Goal: Transaction & Acquisition: Purchase product/service

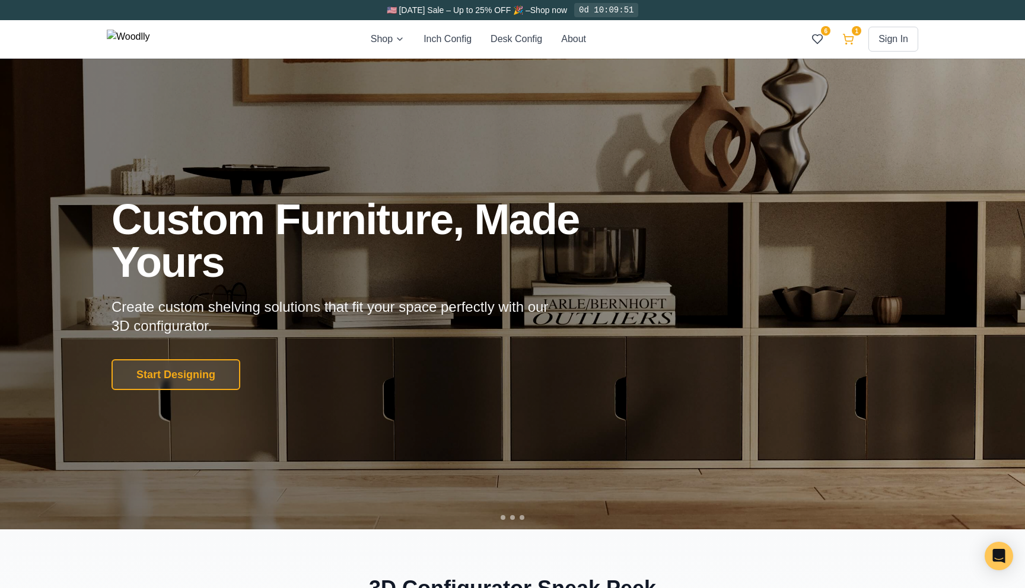
click at [843, 40] on icon at bounding box center [848, 39] width 12 height 12
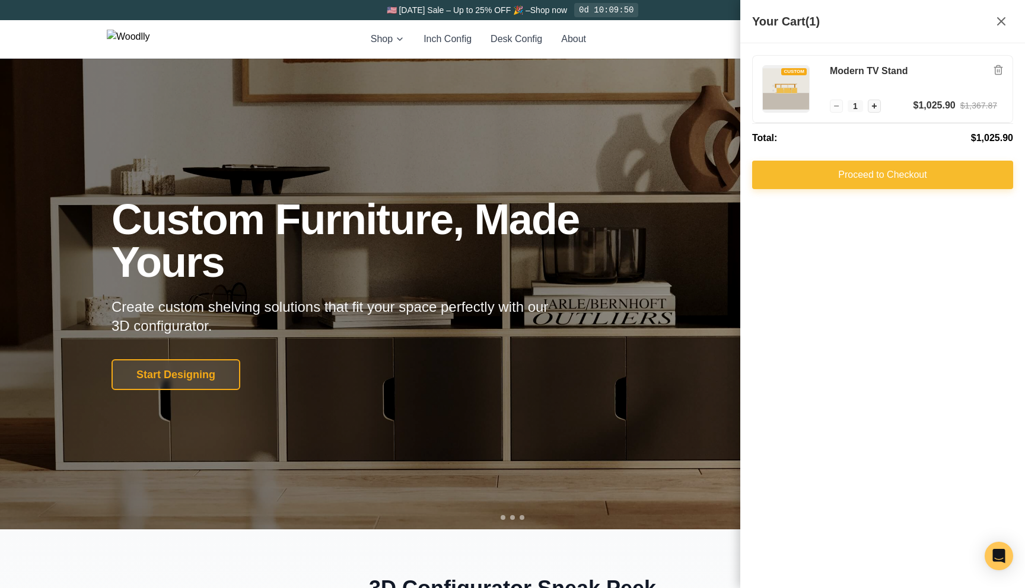
click at [873, 183] on button "Proceed to Checkout" at bounding box center [882, 175] width 261 height 28
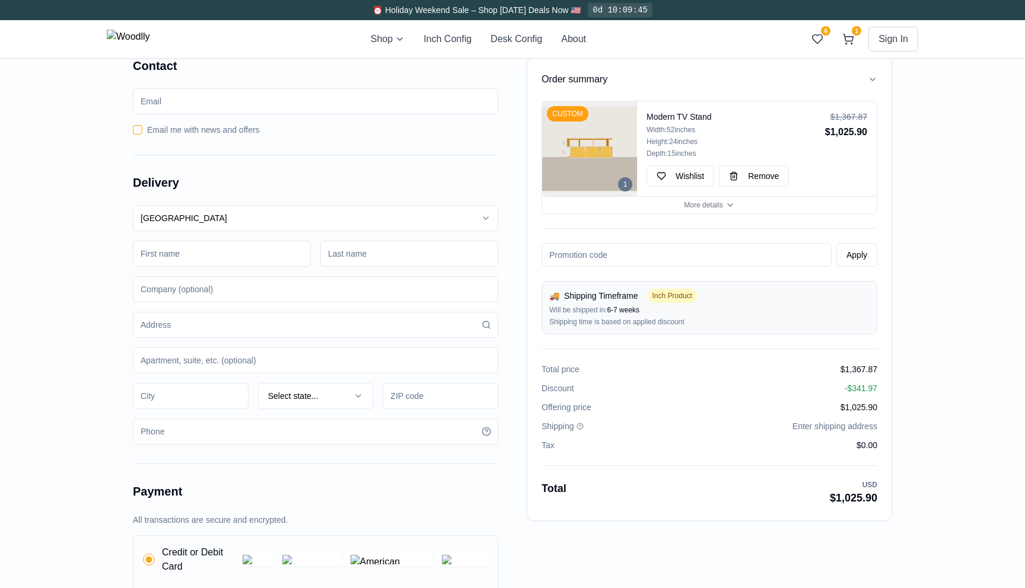
click at [150, 41] on img at bounding box center [128, 39] width 43 height 19
